Goal: Information Seeking & Learning: Learn about a topic

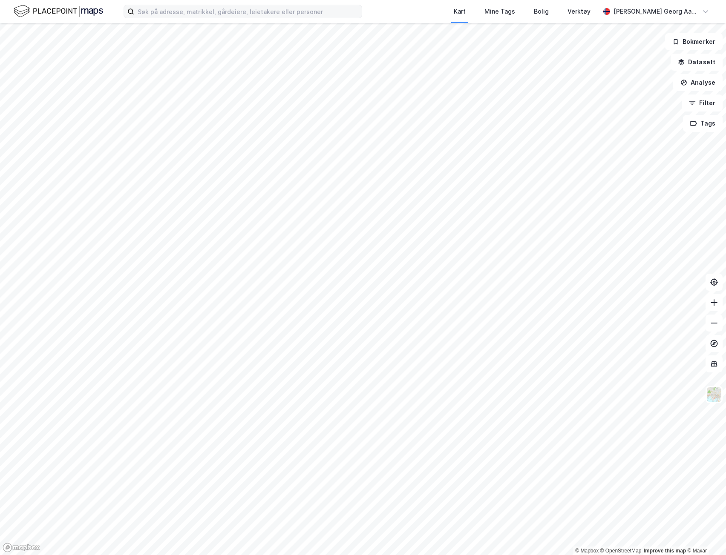
click at [247, 5] on label at bounding box center [242, 12] width 238 height 14
click at [247, 5] on input at bounding box center [247, 11] width 227 height 13
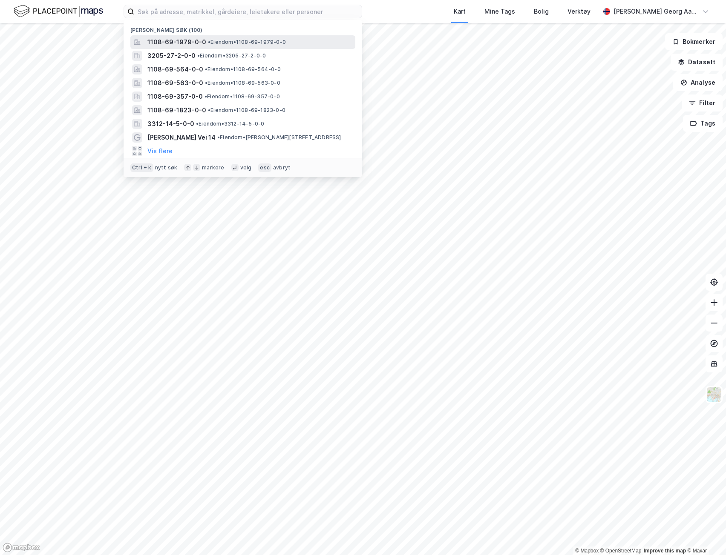
click at [241, 37] on div "1108-69-1979-0-0 • Eiendom • 1108-69-1979-0-0" at bounding box center [250, 42] width 206 height 10
